Goal: Task Accomplishment & Management: Manage account settings

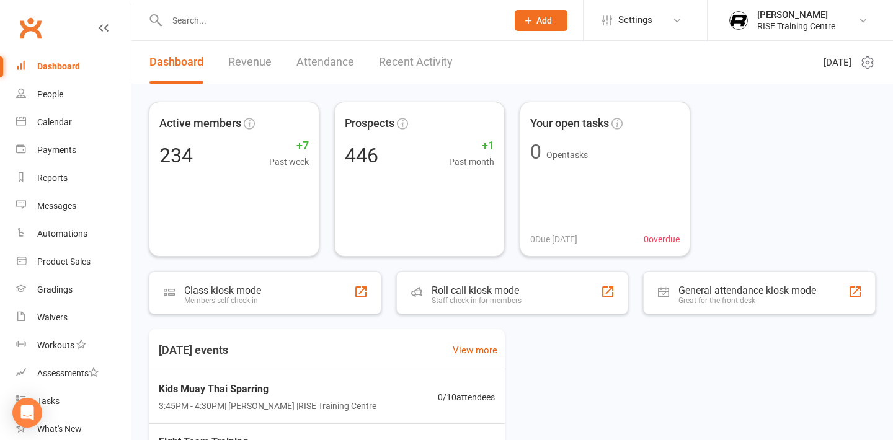
click at [82, 63] on link "Dashboard" at bounding box center [73, 67] width 115 height 28
click at [254, 71] on link "Revenue" at bounding box center [249, 62] width 43 height 43
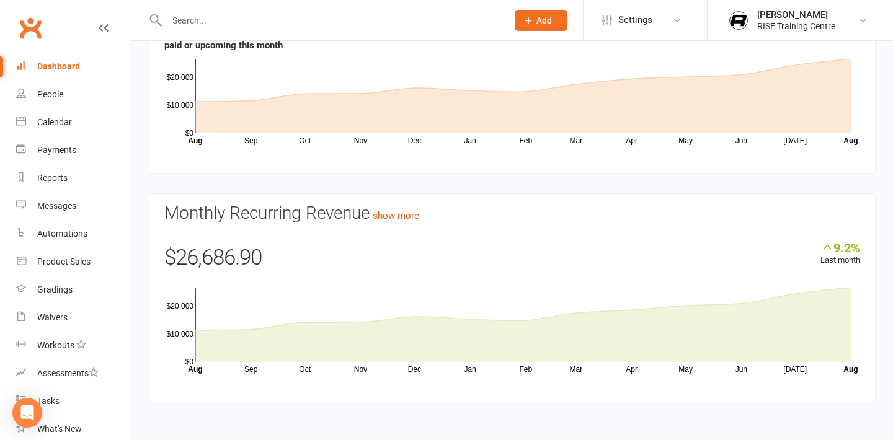
scroll to position [154, 0]
click at [384, 216] on link "show more" at bounding box center [396, 215] width 47 height 11
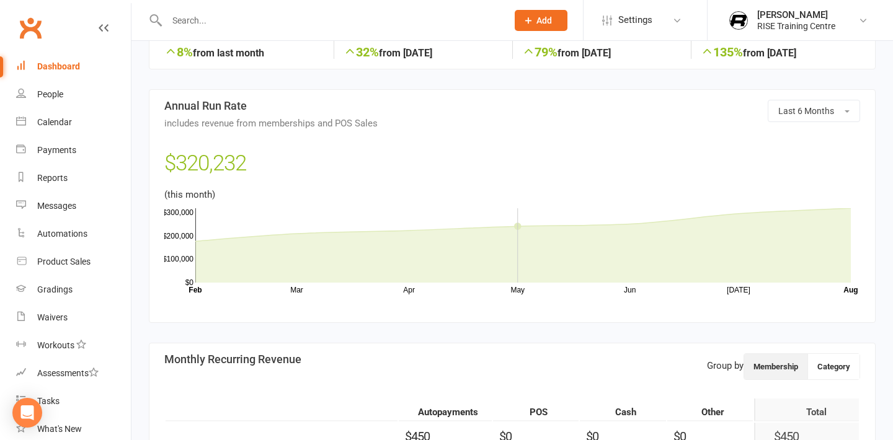
scroll to position [277, 0]
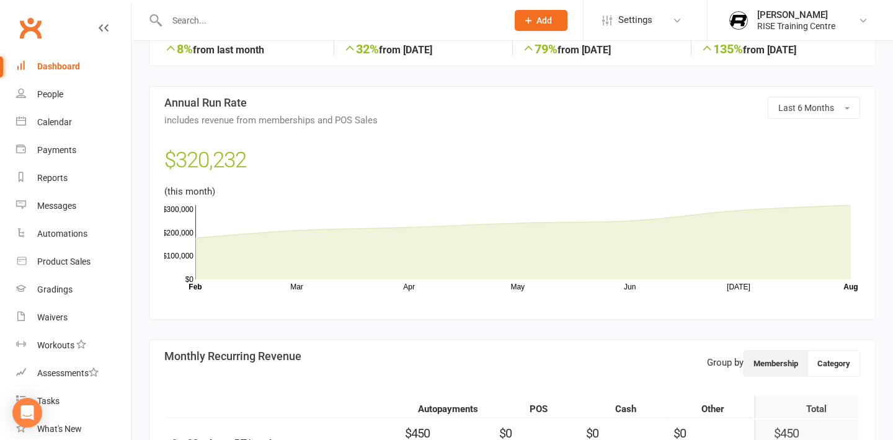
click at [84, 60] on link "Dashboard" at bounding box center [73, 67] width 115 height 28
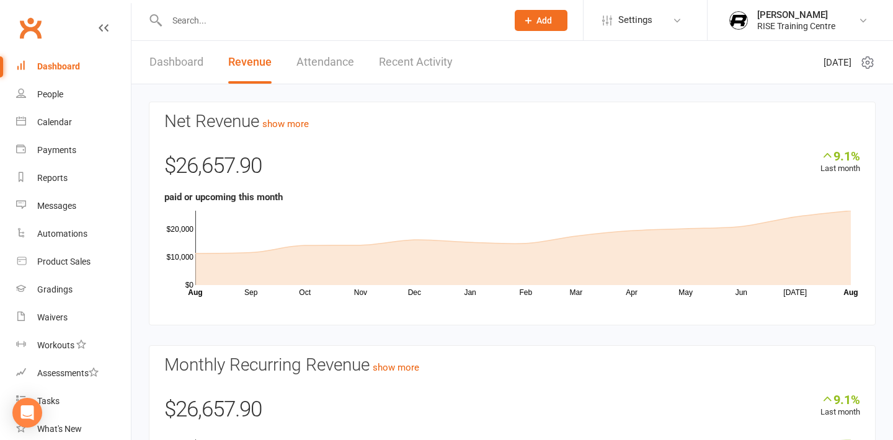
click at [264, 14] on input "text" at bounding box center [330, 20] width 335 height 17
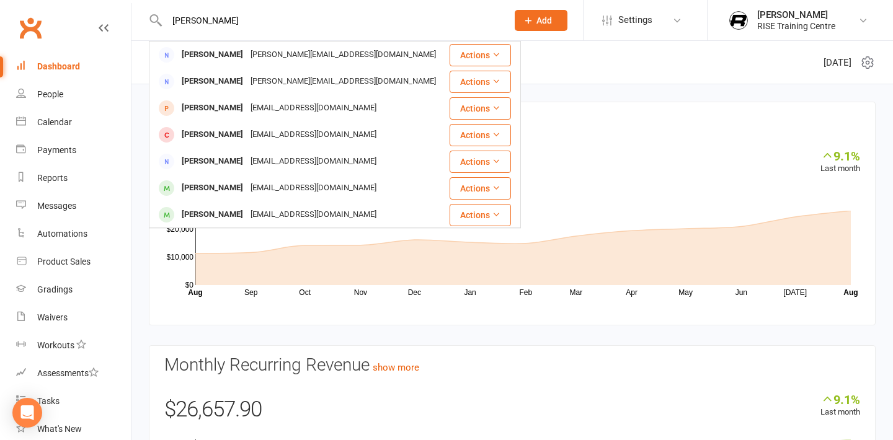
type input "[PERSON_NAME]"
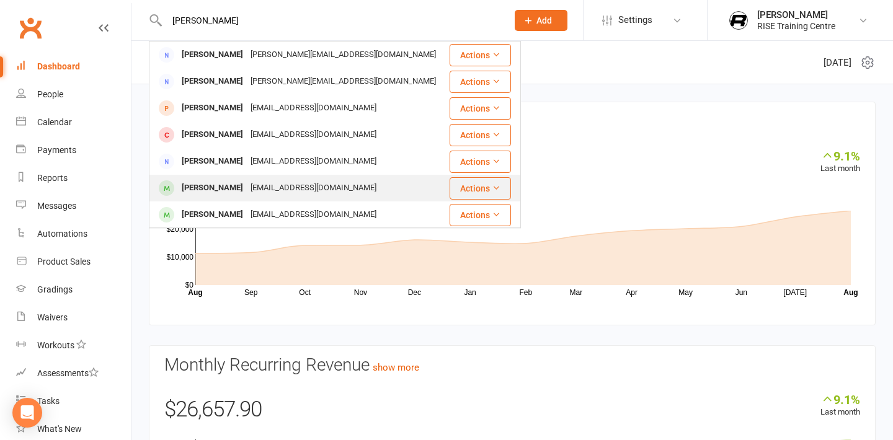
drag, startPoint x: 264, startPoint y: 14, endPoint x: 247, endPoint y: 185, distance: 172.6
click at [247, 185] on div "[EMAIL_ADDRESS][DOMAIN_NAME]" at bounding box center [313, 188] width 133 height 18
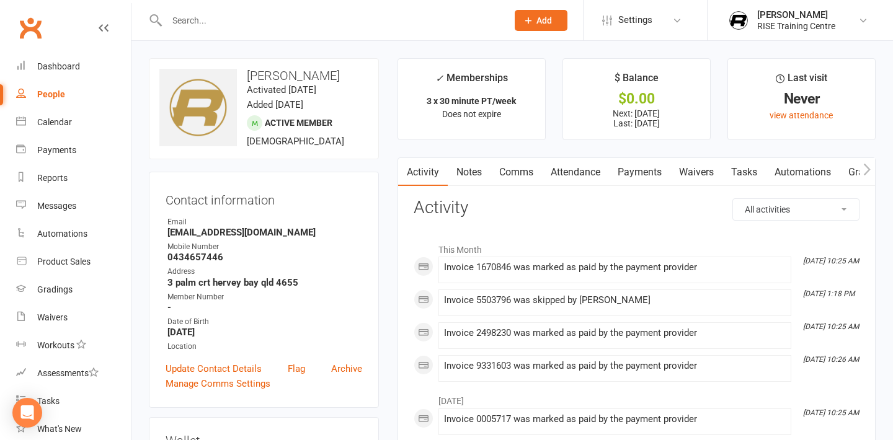
click at [655, 169] on link "Payments" at bounding box center [639, 172] width 61 height 29
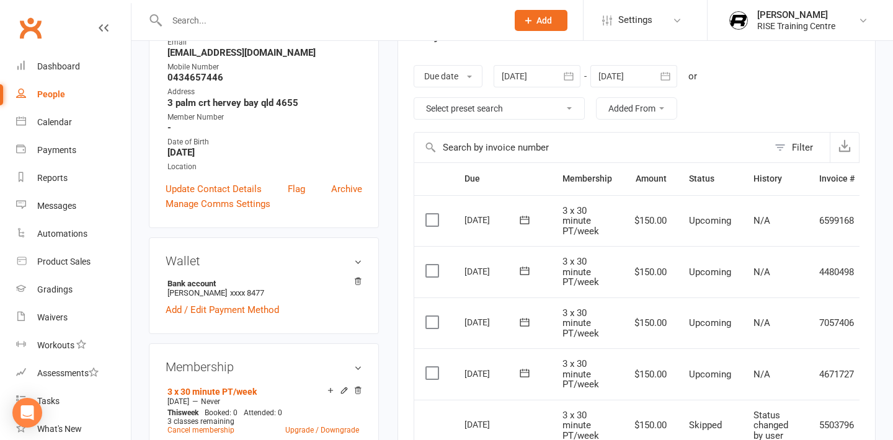
scroll to position [205, 0]
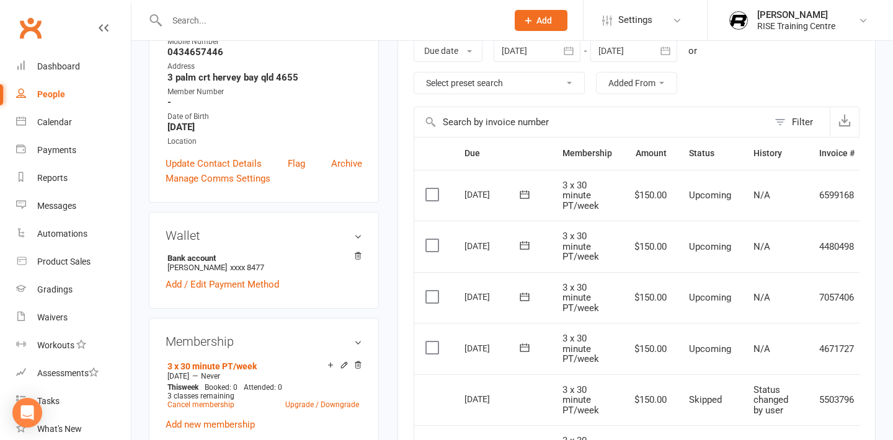
click at [434, 197] on label at bounding box center [433, 194] width 17 height 12
click at [433, 188] on input "checkbox" at bounding box center [429, 188] width 8 height 0
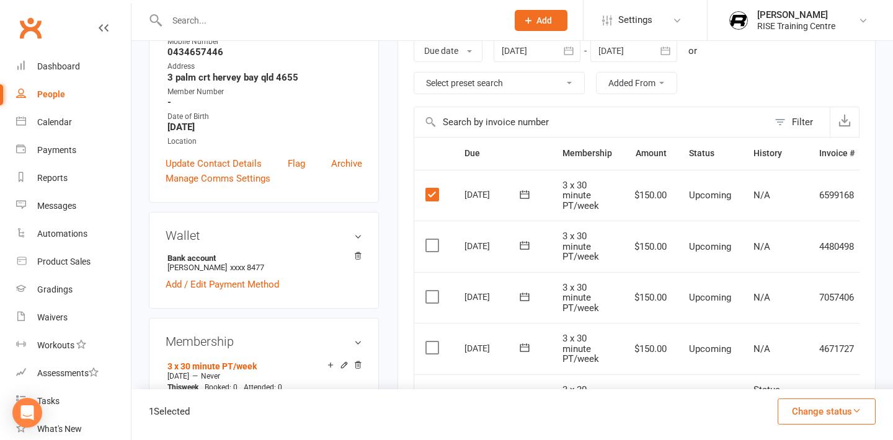
click at [433, 248] on label at bounding box center [433, 245] width 17 height 12
click at [433, 239] on input "checkbox" at bounding box center [429, 239] width 8 height 0
click at [839, 415] on button "Change status" at bounding box center [826, 412] width 98 height 26
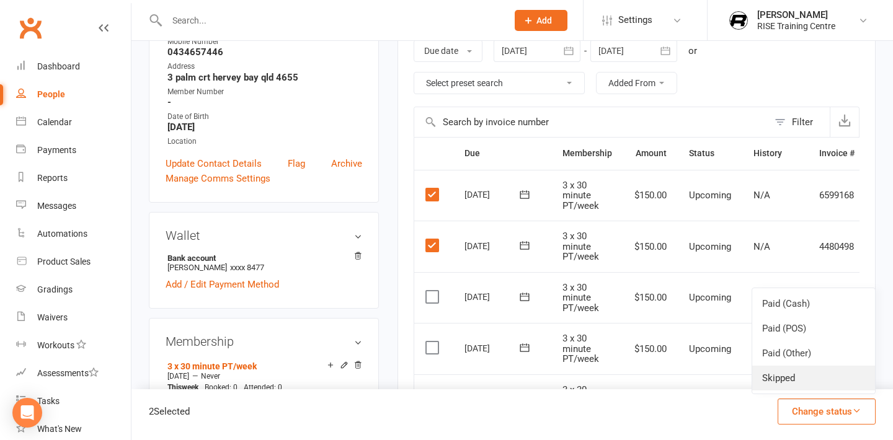
click at [797, 381] on link "Skipped" at bounding box center [813, 378] width 123 height 25
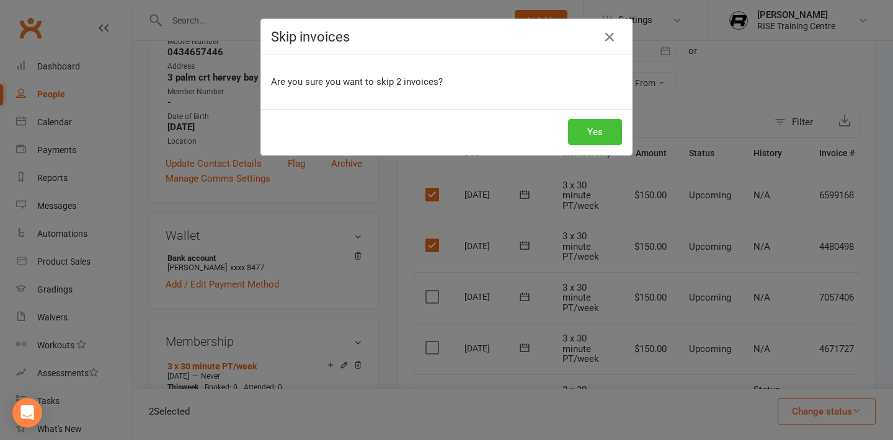
click at [603, 128] on button "Yes" at bounding box center [595, 132] width 54 height 26
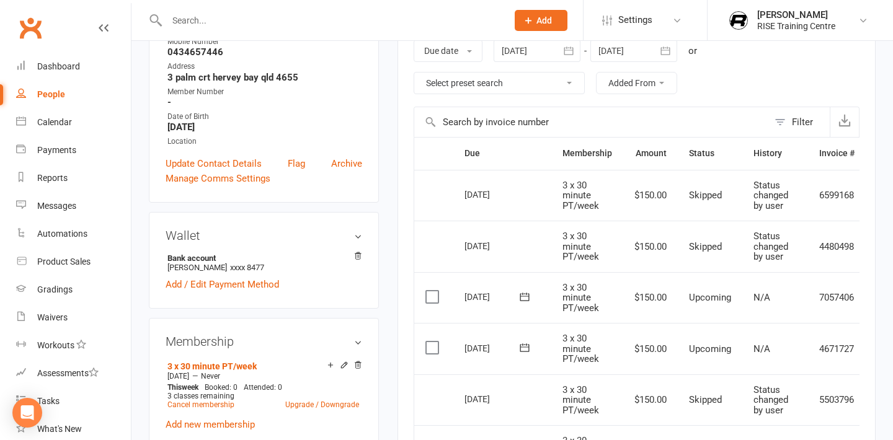
click at [633, 56] on div at bounding box center [633, 51] width 87 height 22
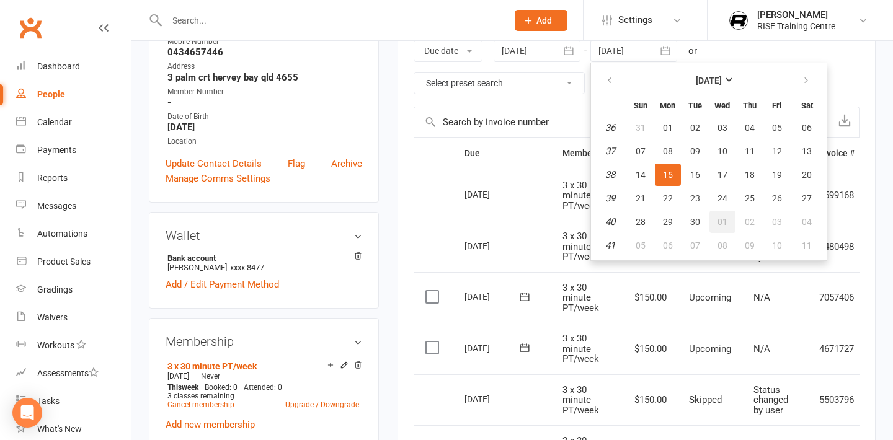
click at [720, 214] on button "01" at bounding box center [722, 222] width 26 height 22
type input "[DATE]"
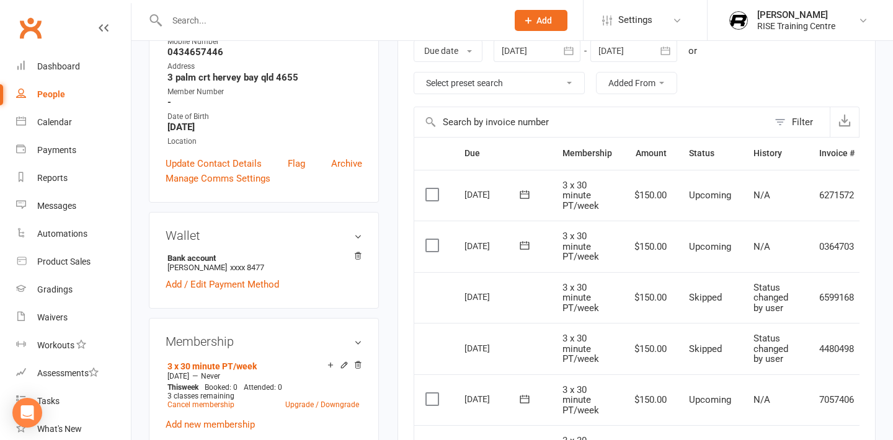
click at [435, 252] on label at bounding box center [433, 245] width 17 height 12
click at [433, 239] on input "checkbox" at bounding box center [429, 239] width 8 height 0
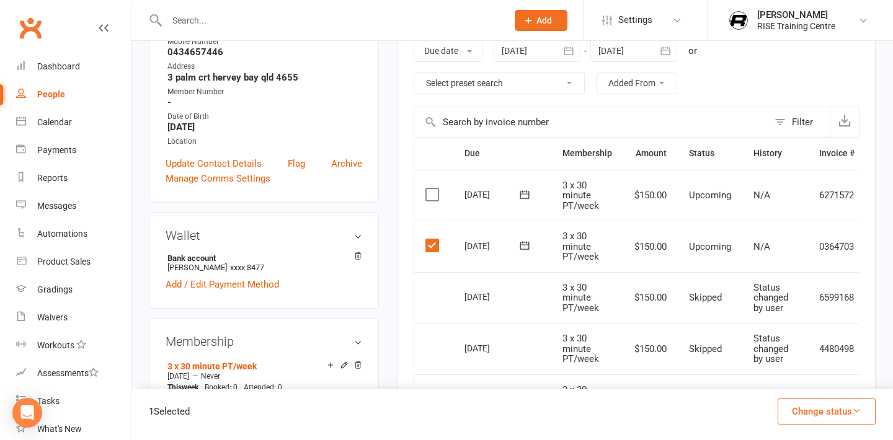
click at [830, 415] on button "Change status" at bounding box center [826, 412] width 98 height 26
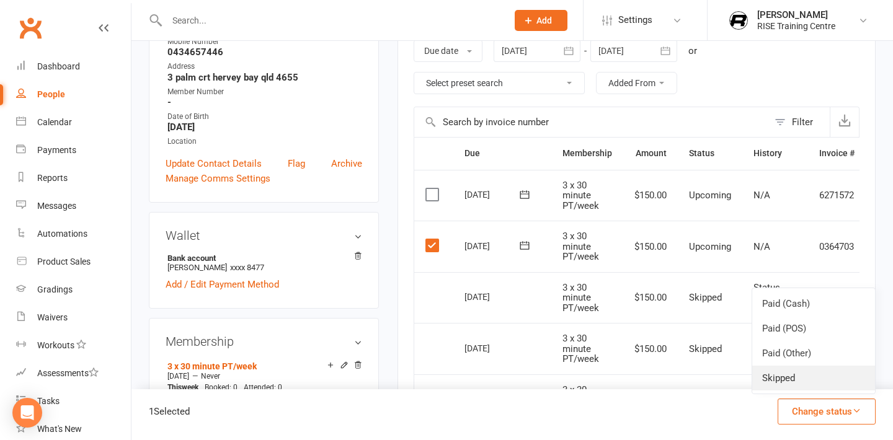
click at [813, 383] on link "Skipped" at bounding box center [813, 378] width 123 height 25
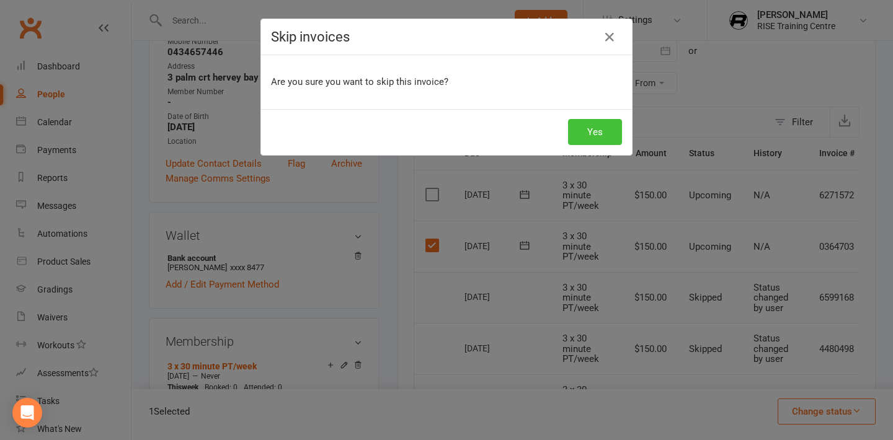
click at [609, 131] on button "Yes" at bounding box center [595, 132] width 54 height 26
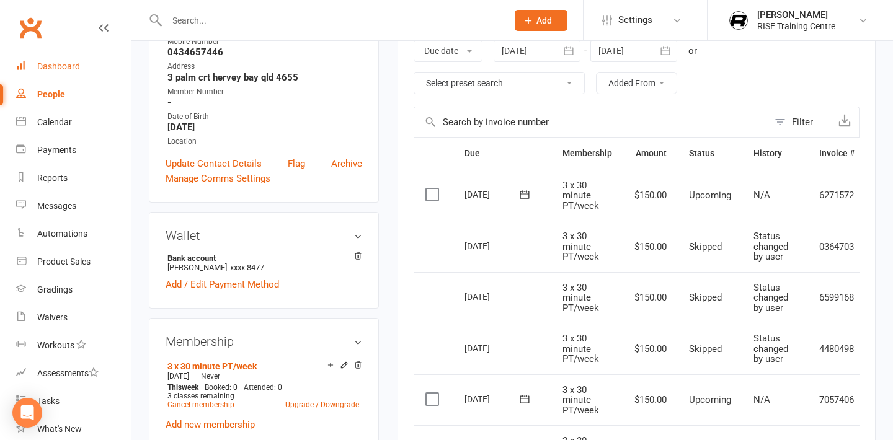
click at [71, 69] on div "Dashboard" at bounding box center [58, 66] width 43 height 10
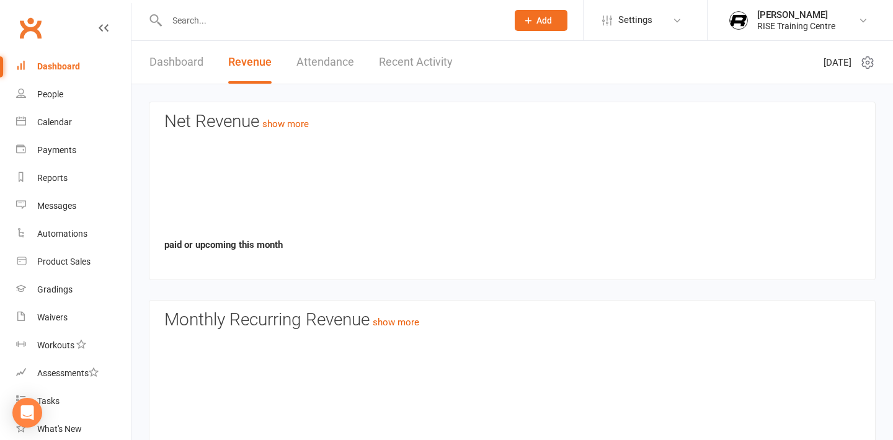
click at [233, 16] on input "text" at bounding box center [330, 20] width 335 height 17
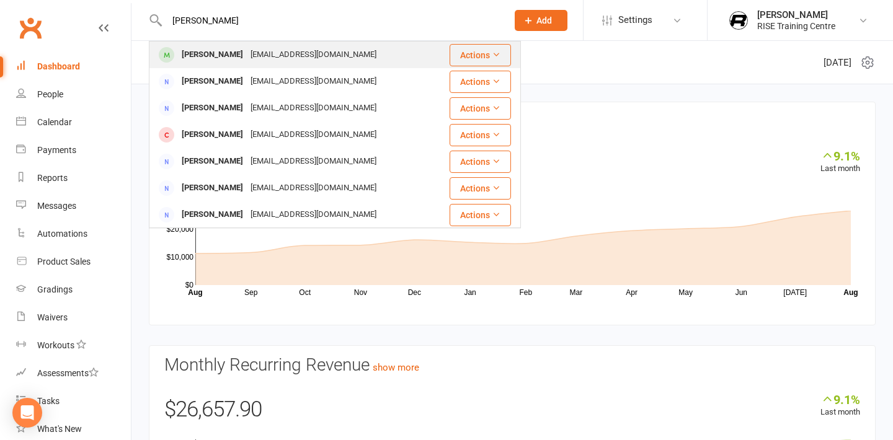
type input "[PERSON_NAME]"
click at [247, 55] on div "[EMAIL_ADDRESS][DOMAIN_NAME]" at bounding box center [313, 55] width 133 height 18
